Goal: Transaction & Acquisition: Obtain resource

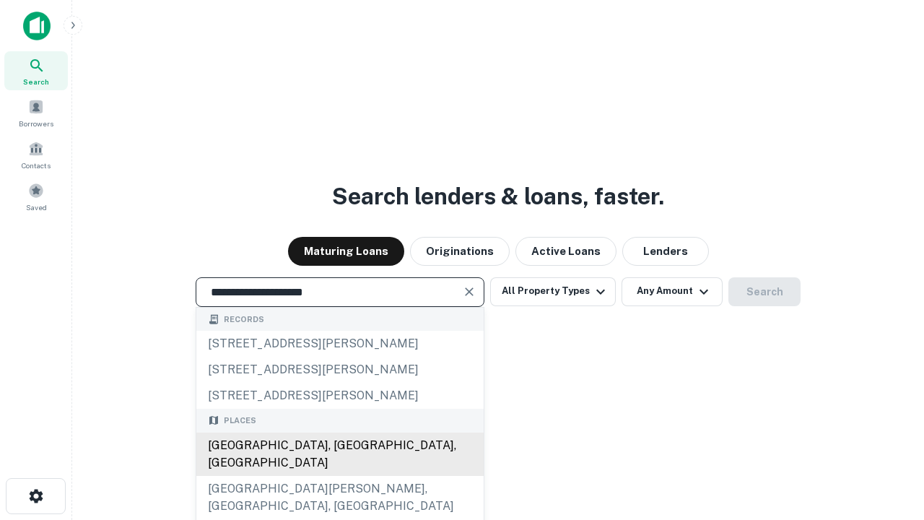
click at [339, 476] on div "[GEOGRAPHIC_DATA], [GEOGRAPHIC_DATA], [GEOGRAPHIC_DATA]" at bounding box center [339, 454] width 287 height 43
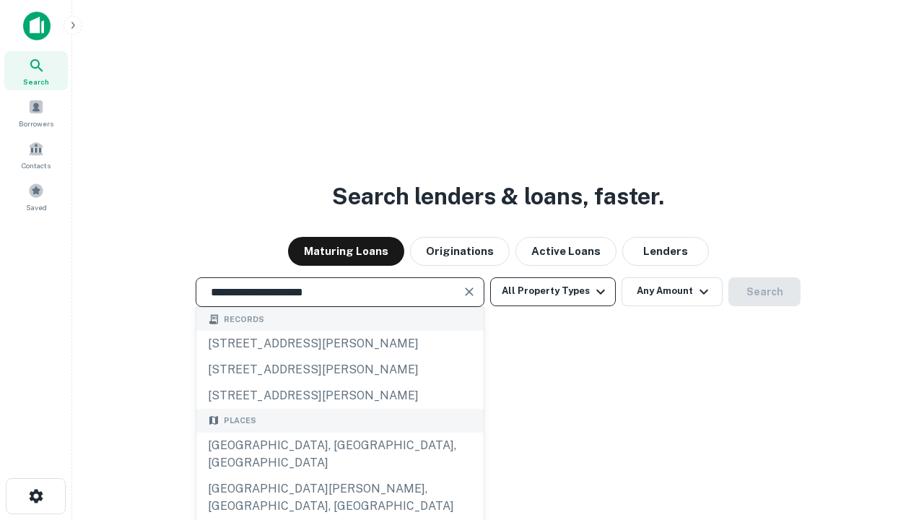
type input "**********"
click at [553, 291] on button "All Property Types" at bounding box center [553, 291] width 126 height 29
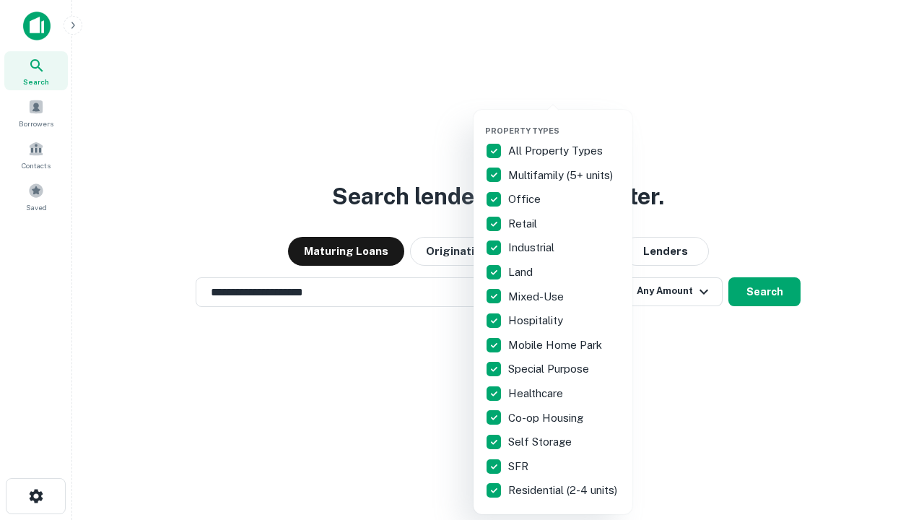
click at [565, 121] on button "button" at bounding box center [564, 121] width 159 height 1
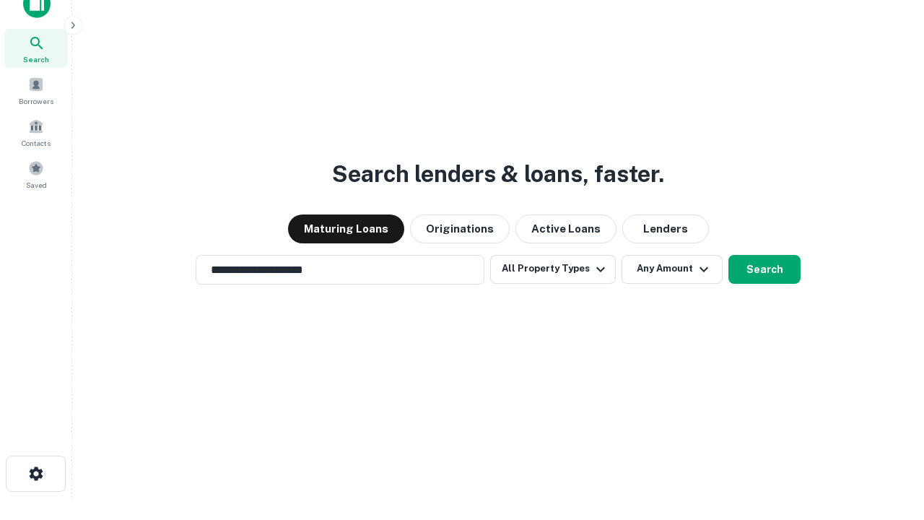
scroll to position [9, 174]
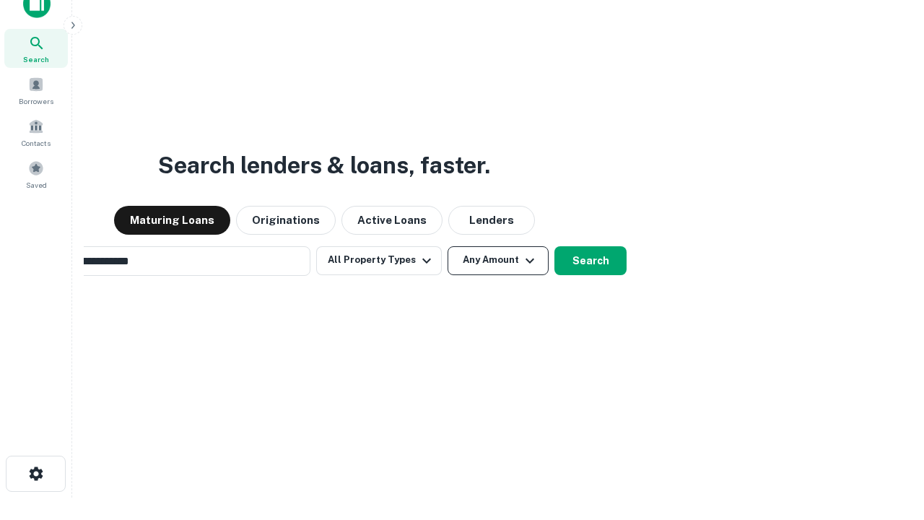
click at [448, 246] on button "Any Amount" at bounding box center [498, 260] width 101 height 29
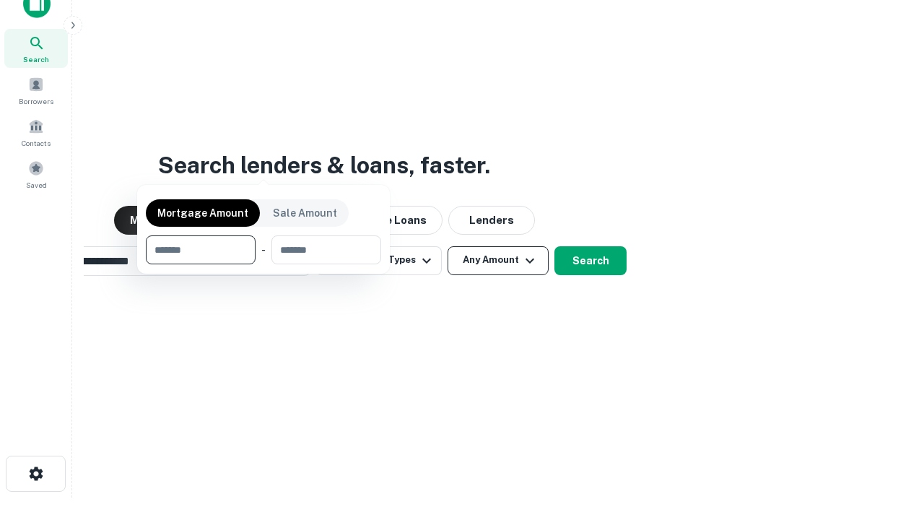
scroll to position [104, 409]
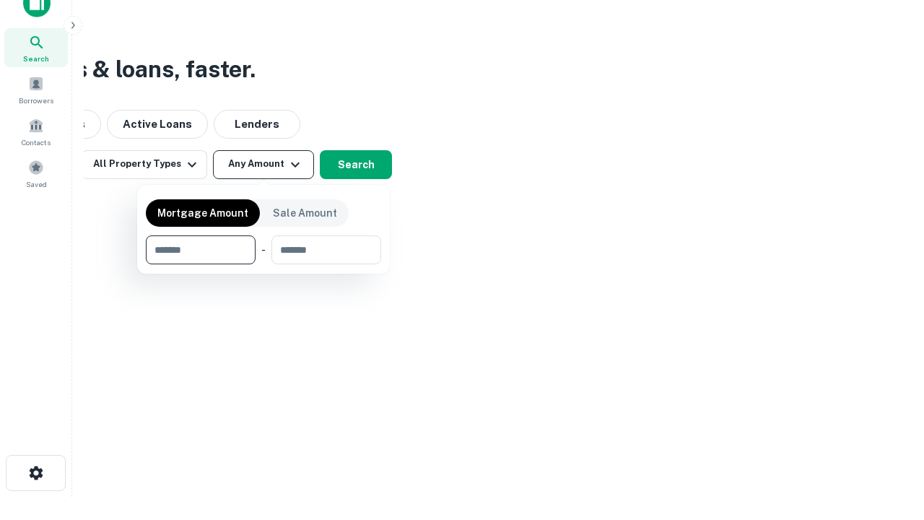
type input "*******"
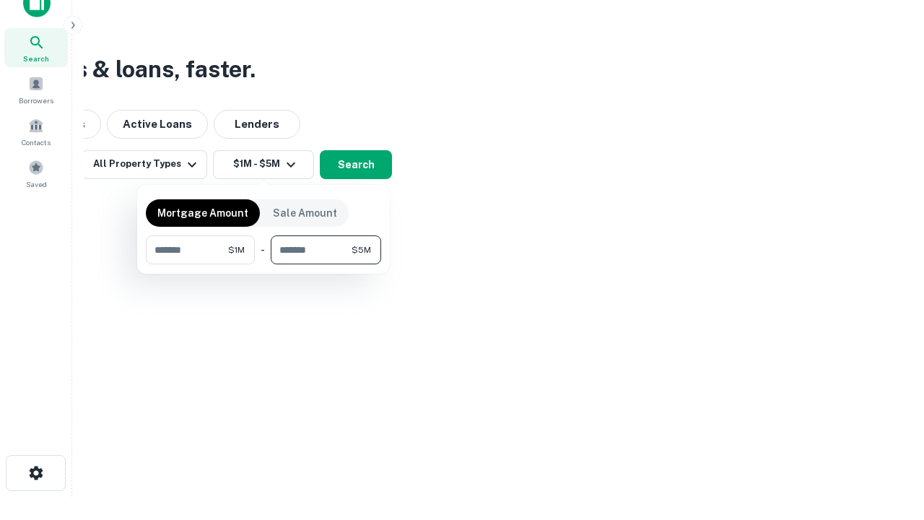
type input "*******"
click at [264, 264] on button "button" at bounding box center [263, 264] width 235 height 1
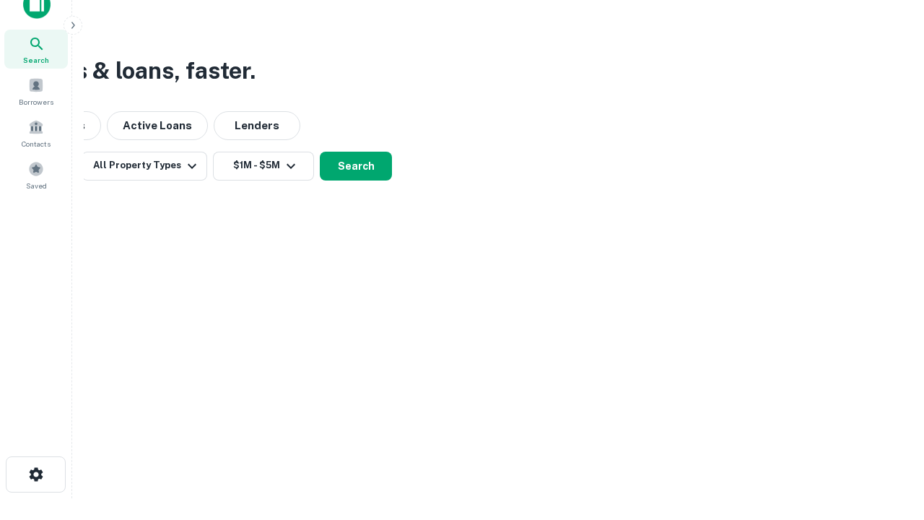
scroll to position [9, 266]
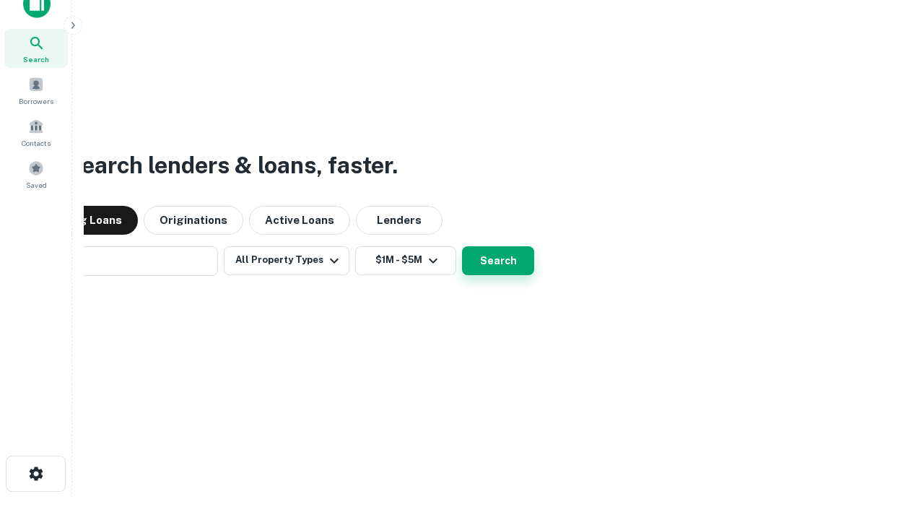
click at [462, 246] on button "Search" at bounding box center [498, 260] width 72 height 29
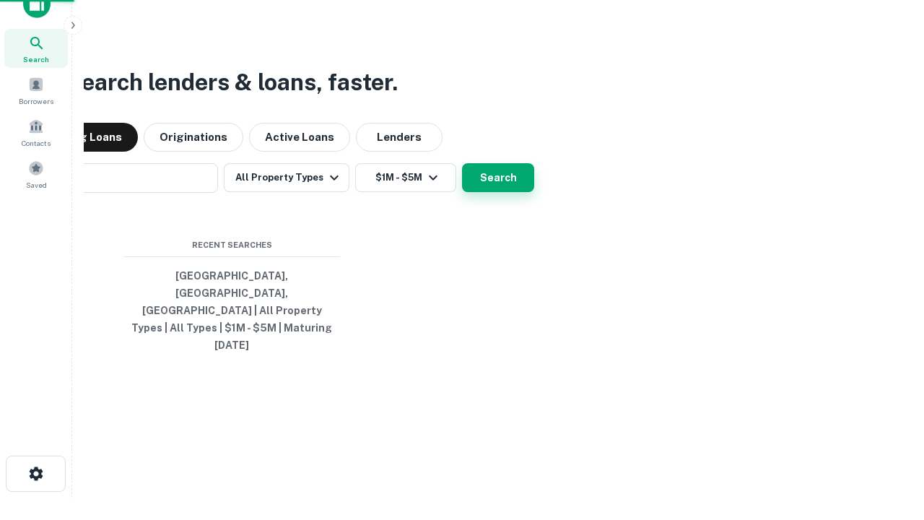
scroll to position [38, 409]
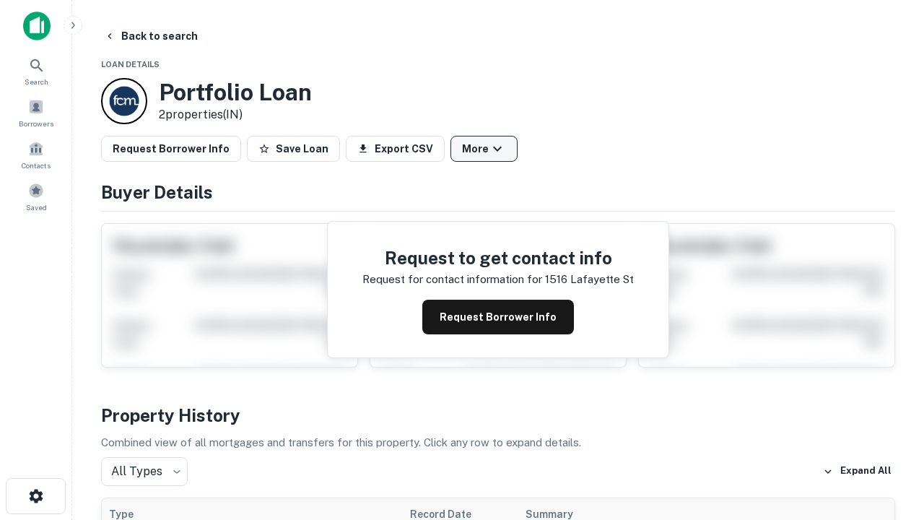
click at [484, 149] on button "More" at bounding box center [484, 149] width 67 height 26
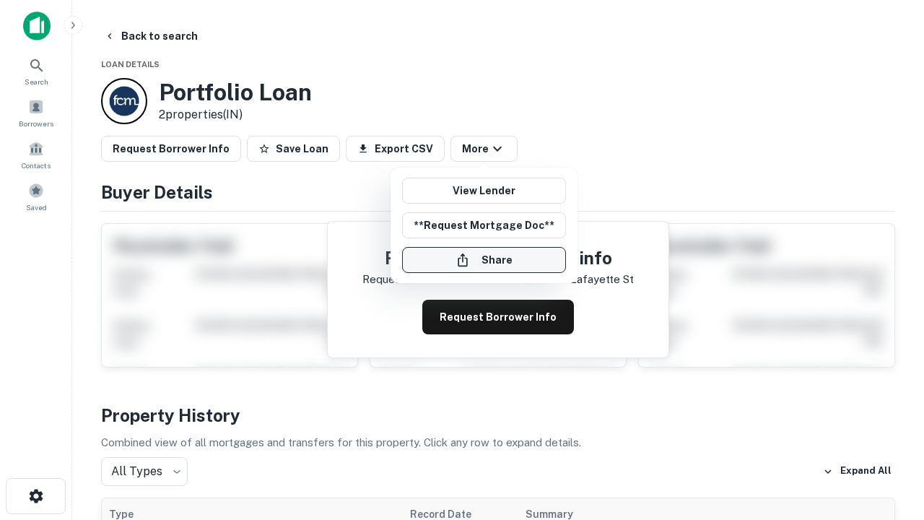
click at [484, 260] on button "Share" at bounding box center [484, 260] width 164 height 26
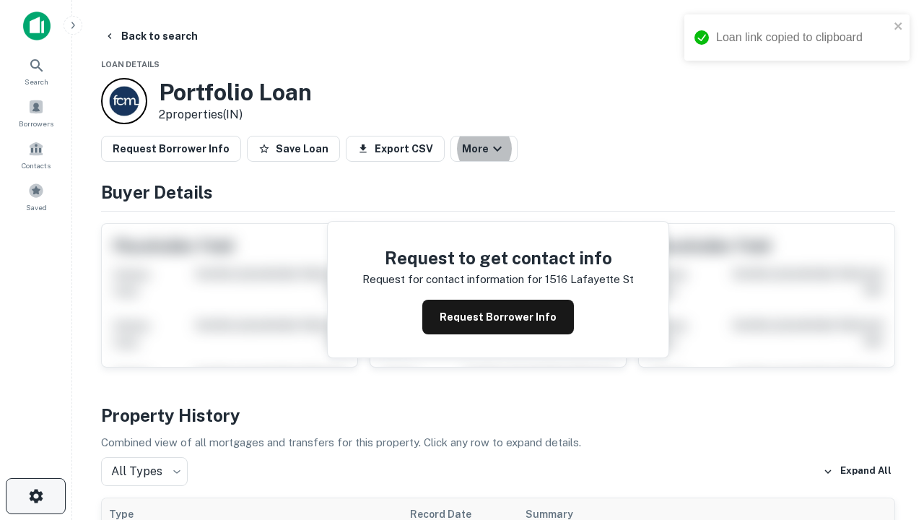
click at [35, 496] on icon "button" at bounding box center [35, 495] width 17 height 17
